Goal: Find specific page/section: Find specific page/section

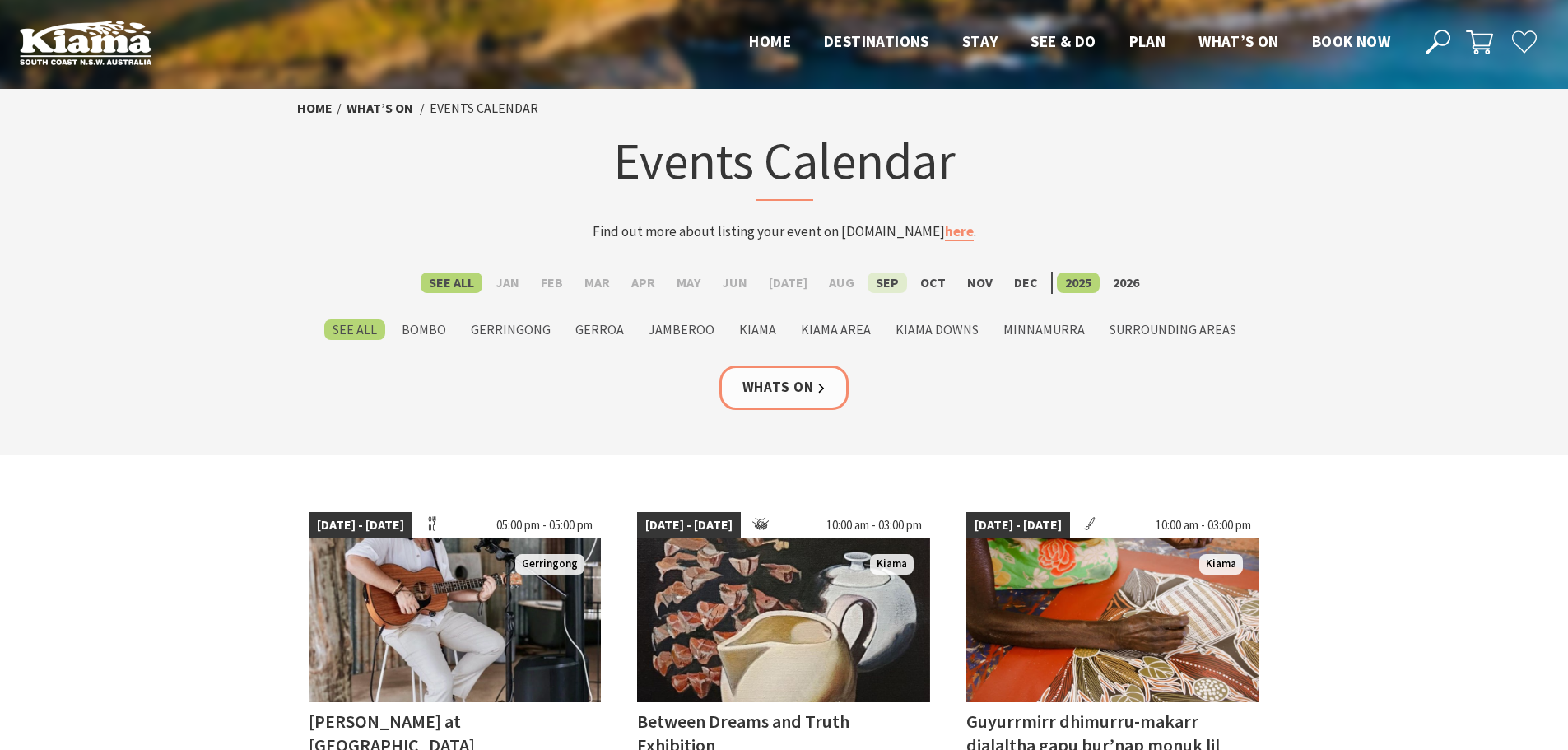
click at [877, 280] on label "Sep" at bounding box center [887, 282] width 40 height 20
click at [0, 0] on input "Sep" at bounding box center [0, 0] width 0 height 0
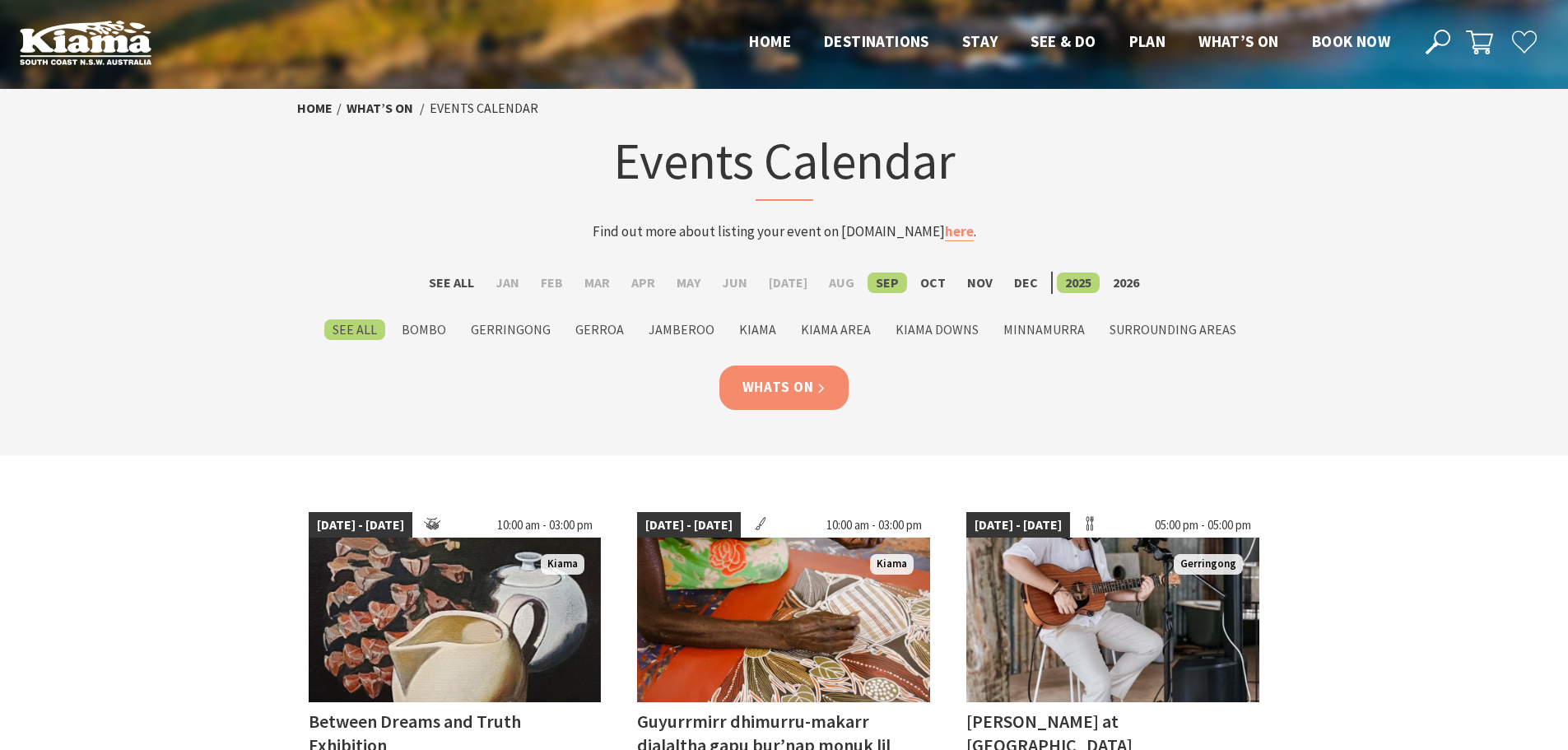
click at [790, 397] on link "Whats On" at bounding box center [784, 387] width 130 height 44
